Goal: Information Seeking & Learning: Understand process/instructions

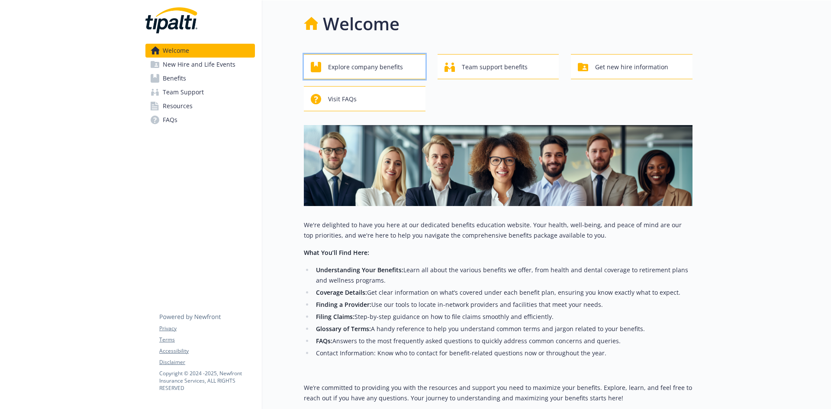
click at [405, 70] on div "Explore company benefits" at bounding box center [366, 67] width 110 height 16
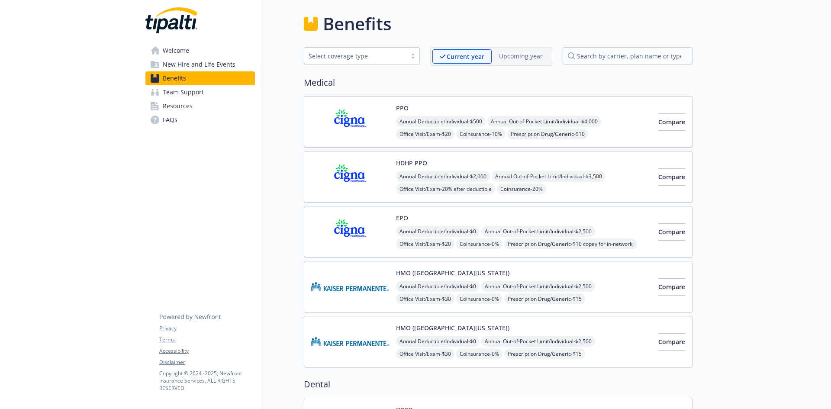
click at [203, 51] on link "Welcome" at bounding box center [200, 51] width 110 height 14
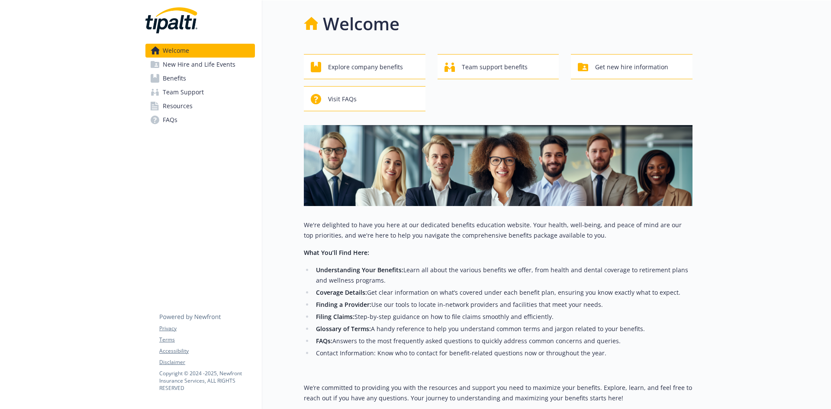
click at [223, 68] on span "New Hire and Life Events" at bounding box center [199, 65] width 73 height 14
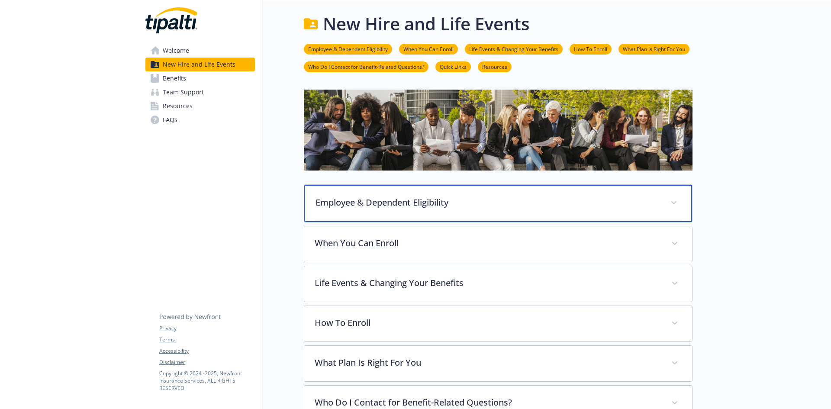
click at [417, 202] on p "Employee & Dependent Eligibility" at bounding box center [488, 202] width 345 height 13
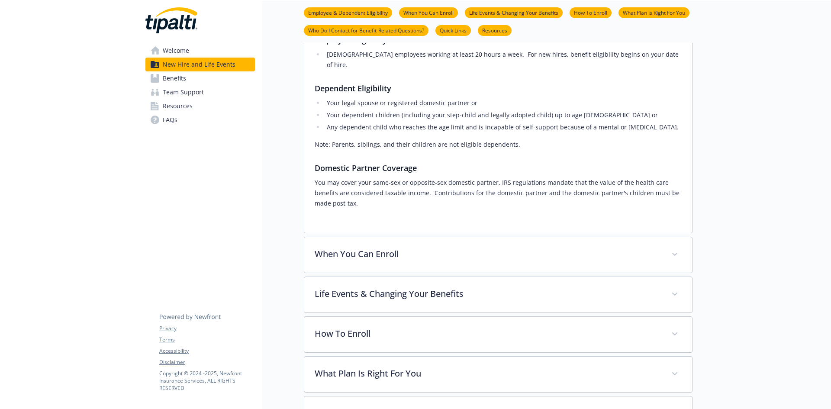
scroll to position [217, 0]
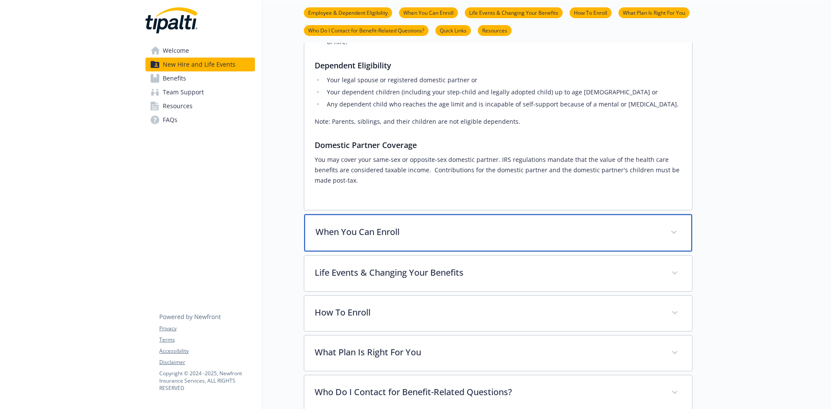
click at [417, 226] on p "When You Can Enroll" at bounding box center [488, 232] width 345 height 13
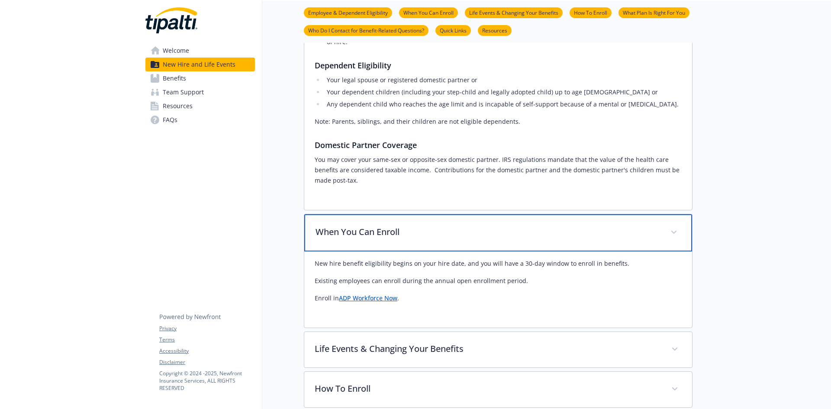
scroll to position [260, 0]
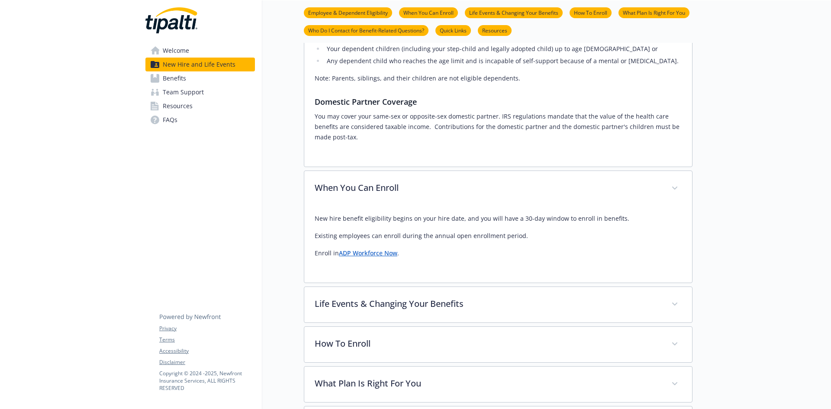
click at [381, 249] on link "ADP Workforce Now" at bounding box center [368, 253] width 58 height 8
click at [380, 249] on link "ADP Workforce Now" at bounding box center [368, 253] width 58 height 8
